Goal: Information Seeking & Learning: Understand process/instructions

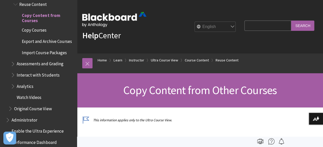
click at [268, 24] on input "Search Query" at bounding box center [268, 26] width 47 height 10
click at [291, 21] on input "Search" at bounding box center [302, 26] width 23 height 10
click at [304, 27] on input "Search" at bounding box center [302, 26] width 23 height 10
click at [263, 20] on fieldset "Search Query bulk change Search" at bounding box center [280, 26] width 76 height 15
click at [263, 25] on input "bulk change" at bounding box center [268, 26] width 47 height 10
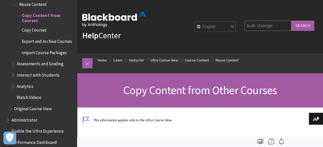
click at [263, 25] on input "bulk change" at bounding box center [268, 26] width 47 height 10
type input "release conditions"
click at [291, 21] on input "Search" at bounding box center [302, 26] width 23 height 10
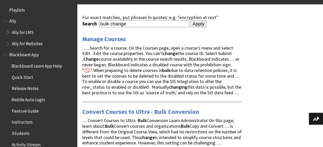
scroll to position [77, 0]
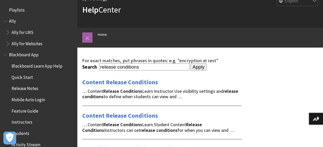
scroll to position [51, 0]
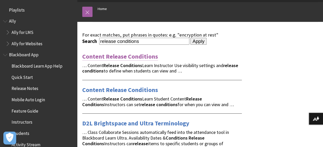
click at [140, 56] on link "Content Release Conditions" at bounding box center [120, 56] width 76 height 8
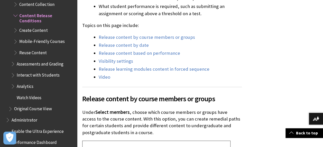
scroll to position [232, 0]
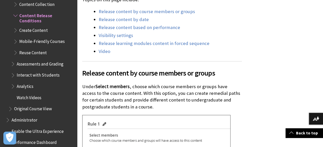
click at [219, 99] on p "Under Select members , choose which course members or groups have access to the…" at bounding box center [162, 96] width 160 height 27
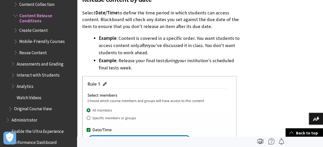
scroll to position [360, 0]
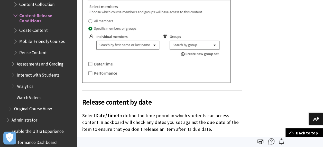
click at [136, 102] on span "Release content by date" at bounding box center [162, 102] width 160 height 11
click at [144, 100] on span "Release content by date" at bounding box center [162, 102] width 160 height 11
